Goal: Information Seeking & Learning: Understand process/instructions

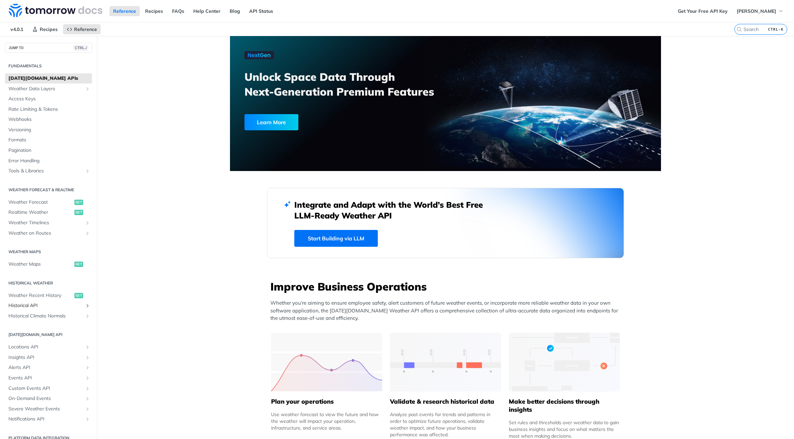
click at [39, 305] on span "Historical API" at bounding box center [45, 305] width 75 height 7
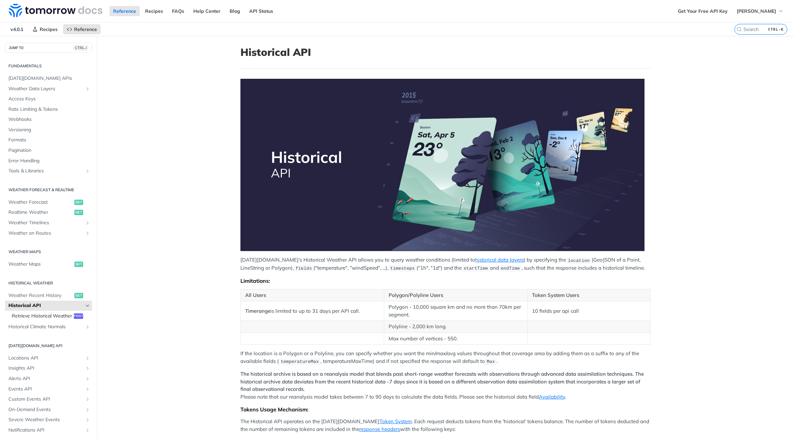
click at [32, 319] on span "Retrieve Historical Weather" at bounding box center [42, 316] width 60 height 7
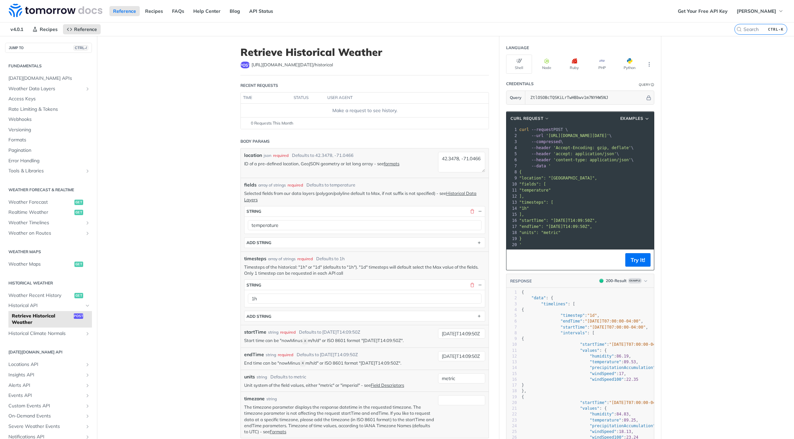
click at [168, 237] on main "JUMP TO CTRL-/ Fundamentals [DATE][DOMAIN_NAME] APIs Weather Data Layers Core P…" at bounding box center [397, 344] width 794 height 616
click at [303, 226] on input "temperature" at bounding box center [365, 225] width 234 height 10
click at [175, 132] on main "JUMP TO CTRL-/ Fundamentals [DATE][DOMAIN_NAME] APIs Weather Data Layers Core P…" at bounding box center [397, 344] width 794 height 616
click at [165, 123] on main "JUMP TO CTRL-/ Fundamentals [DATE][DOMAIN_NAME] APIs Weather Data Layers Core P…" at bounding box center [397, 344] width 794 height 616
click at [192, 104] on main "JUMP TO CTRL-/ Fundamentals [DATE][DOMAIN_NAME] APIs Weather Data Layers Core P…" at bounding box center [397, 344] width 794 height 616
